Goal: Task Accomplishment & Management: Use online tool/utility

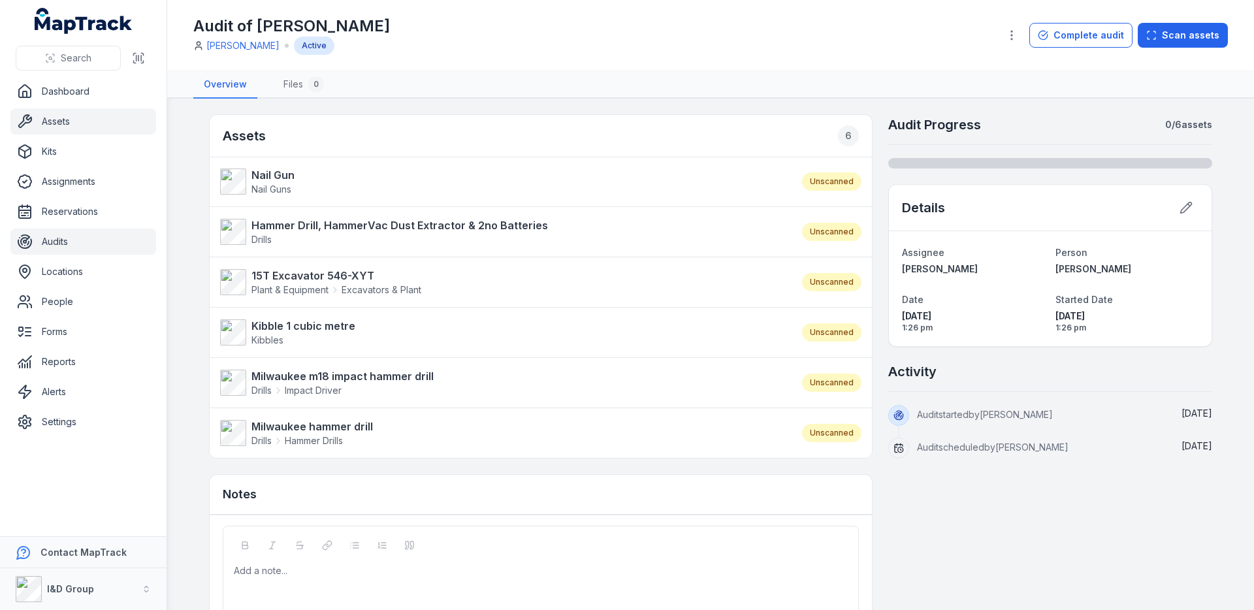
click at [73, 110] on link "Assets" at bounding box center [83, 121] width 146 height 26
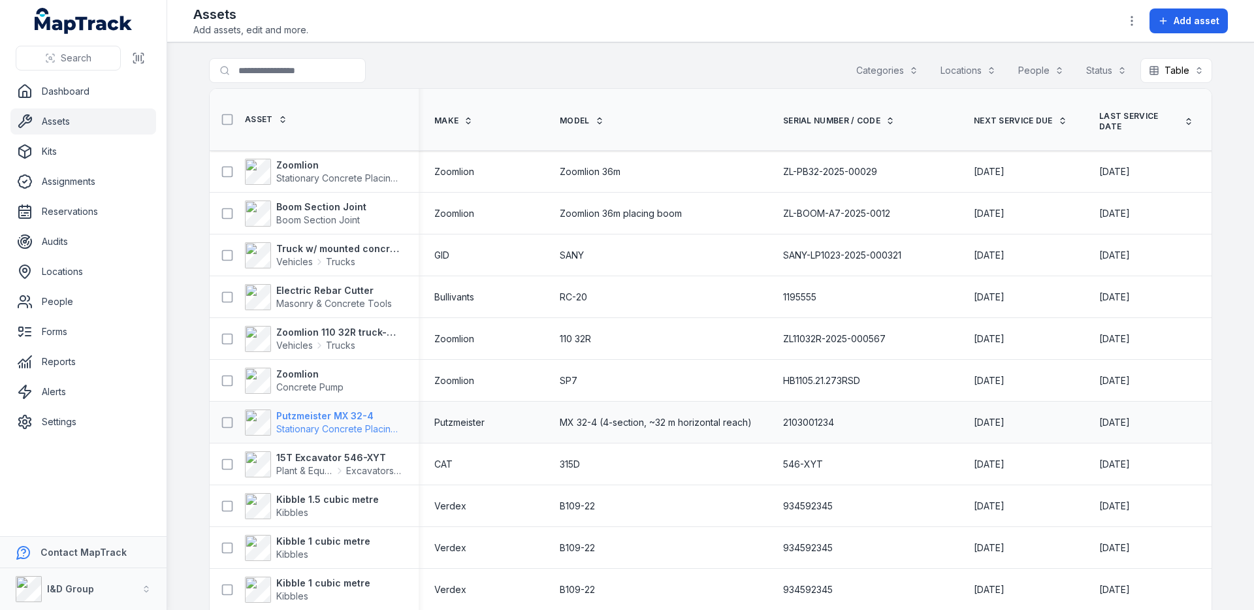
click at [306, 423] on span "Stationary Concrete Placing Boom" at bounding box center [339, 429] width 127 height 13
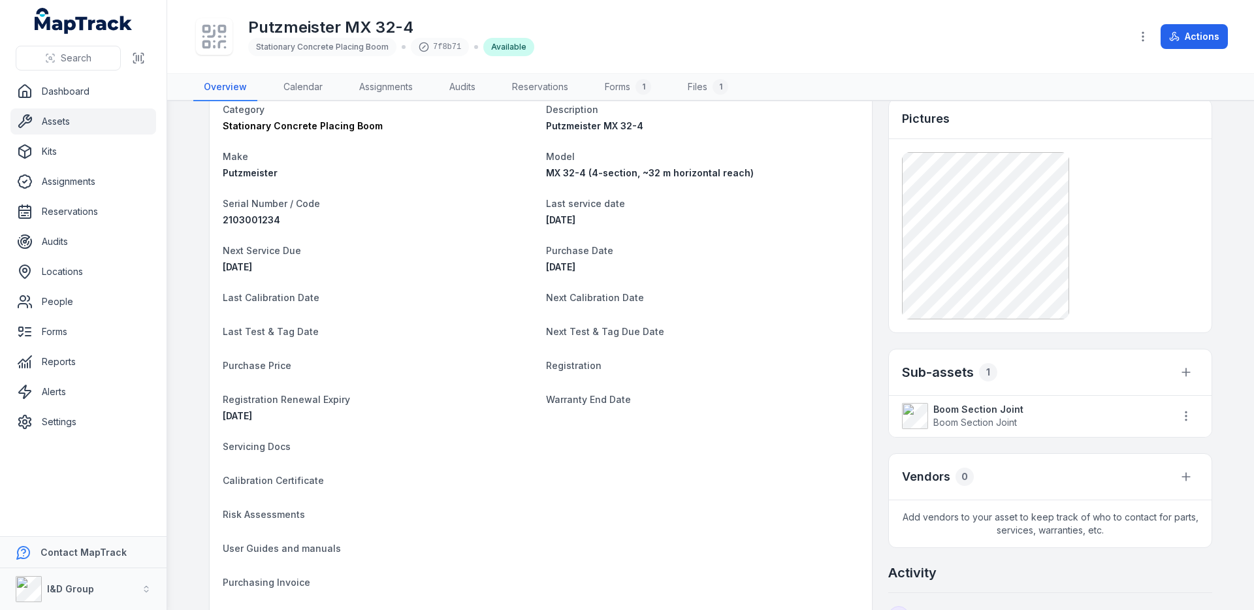
scroll to position [86, 0]
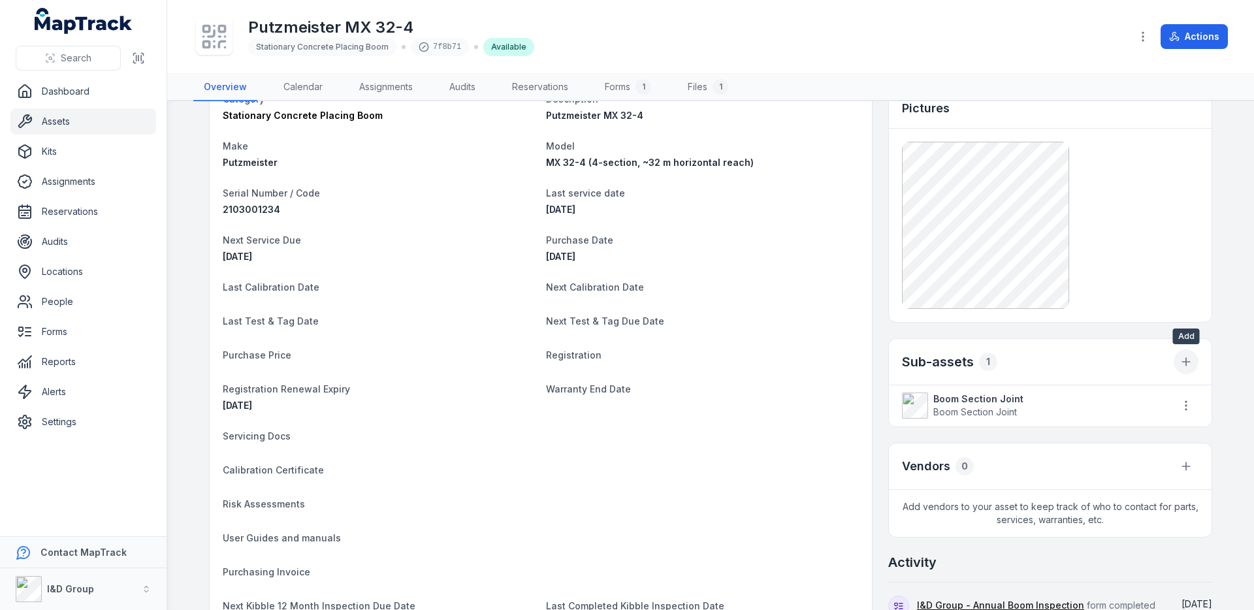
click at [1186, 363] on icon "button" at bounding box center [1186, 361] width 13 height 13
click at [1090, 414] on div "Link existing asset" at bounding box center [1120, 420] width 146 height 24
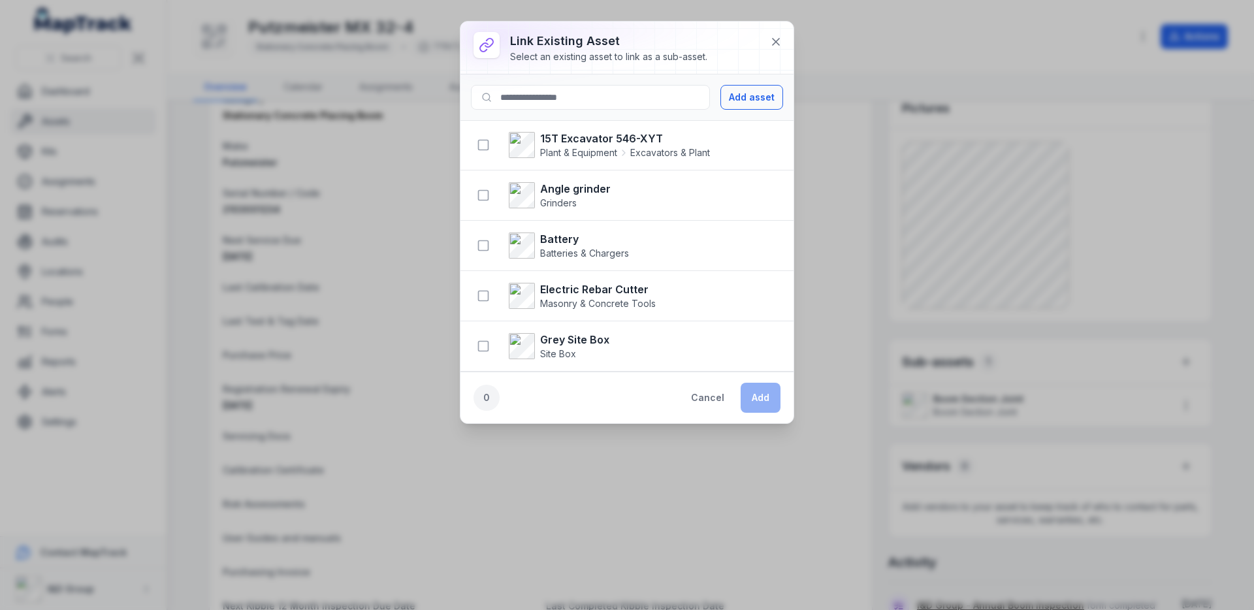
scroll to position [131, 0]
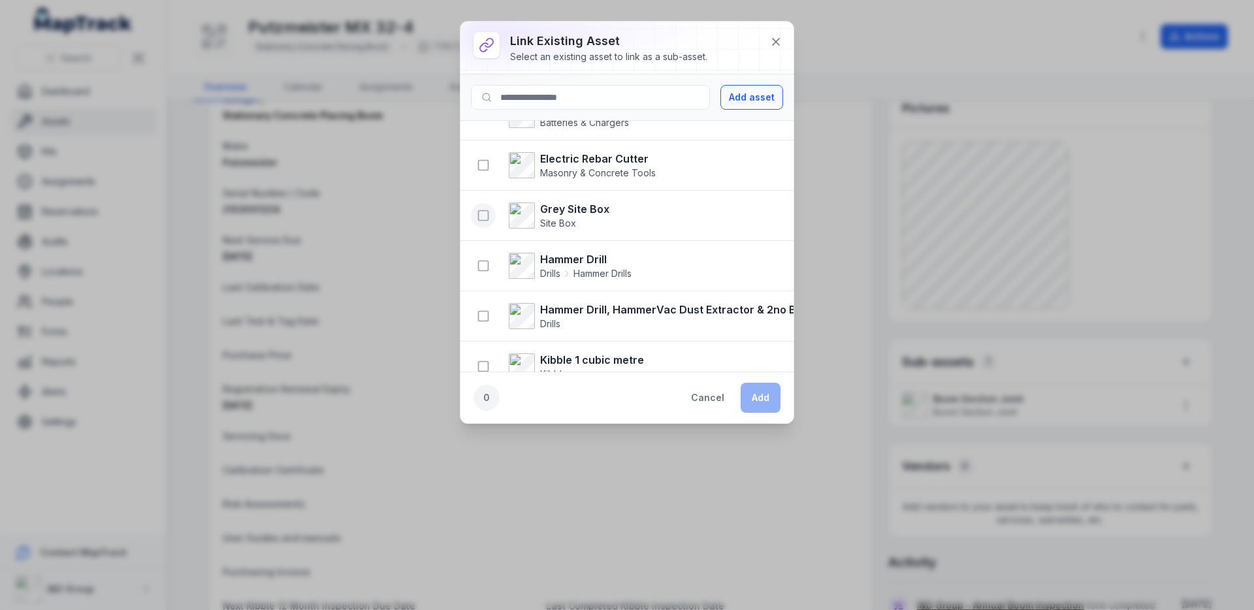
click at [480, 216] on icon "button" at bounding box center [483, 215] width 13 height 13
click at [779, 402] on button "Add" at bounding box center [761, 398] width 40 height 30
